Goal: Transaction & Acquisition: Book appointment/travel/reservation

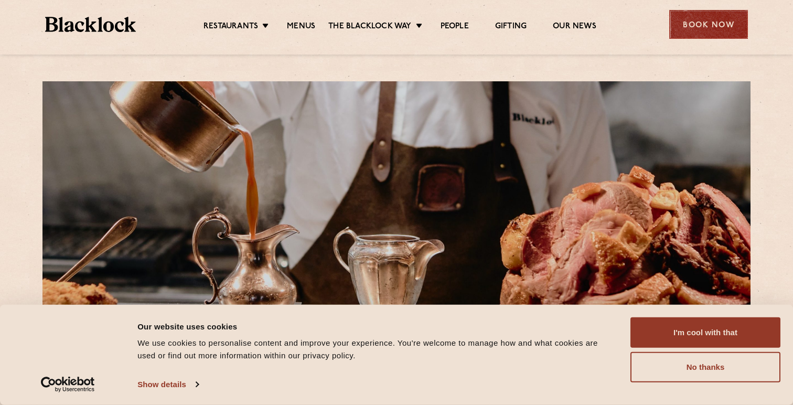
click at [684, 30] on div "Book Now" at bounding box center [708, 24] width 79 height 29
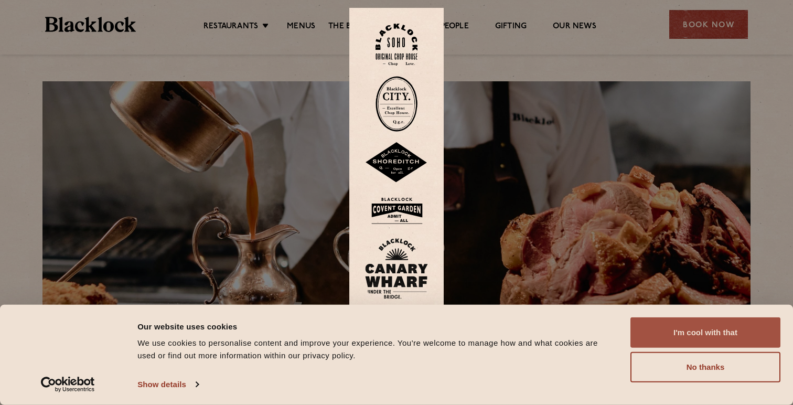
click at [695, 331] on button "I'm cool with that" at bounding box center [705, 332] width 150 height 30
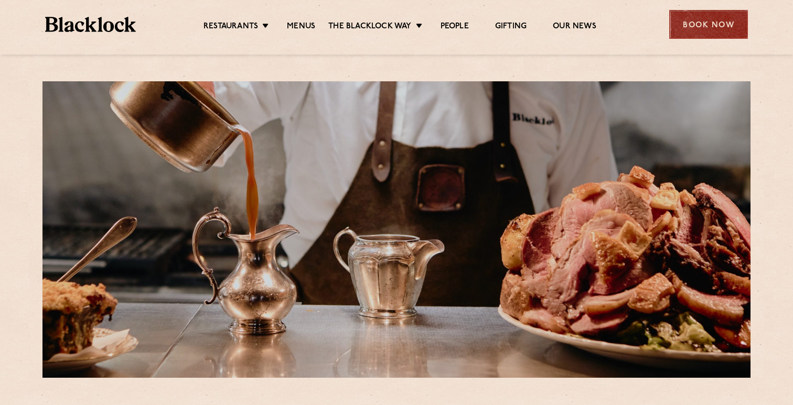
click at [725, 36] on div "Book Now" at bounding box center [708, 24] width 79 height 29
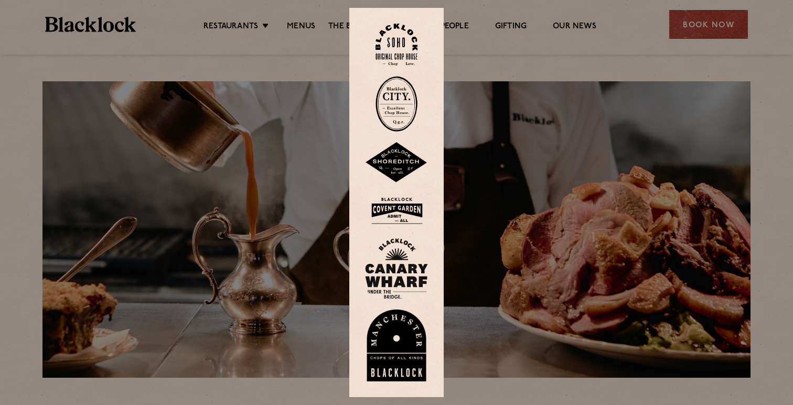
scroll to position [20, 0]
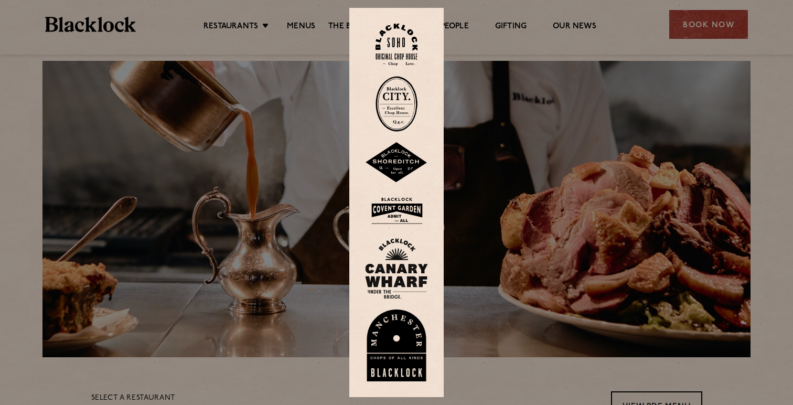
click at [399, 213] on img at bounding box center [396, 210] width 63 height 34
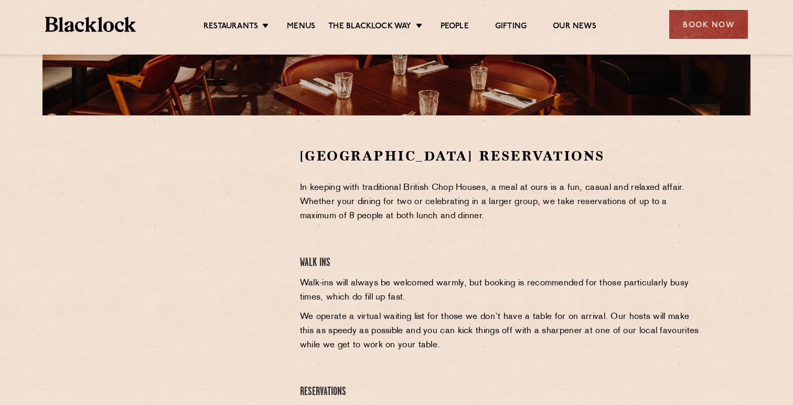
scroll to position [260, 0]
